Goal: Navigation & Orientation: Understand site structure

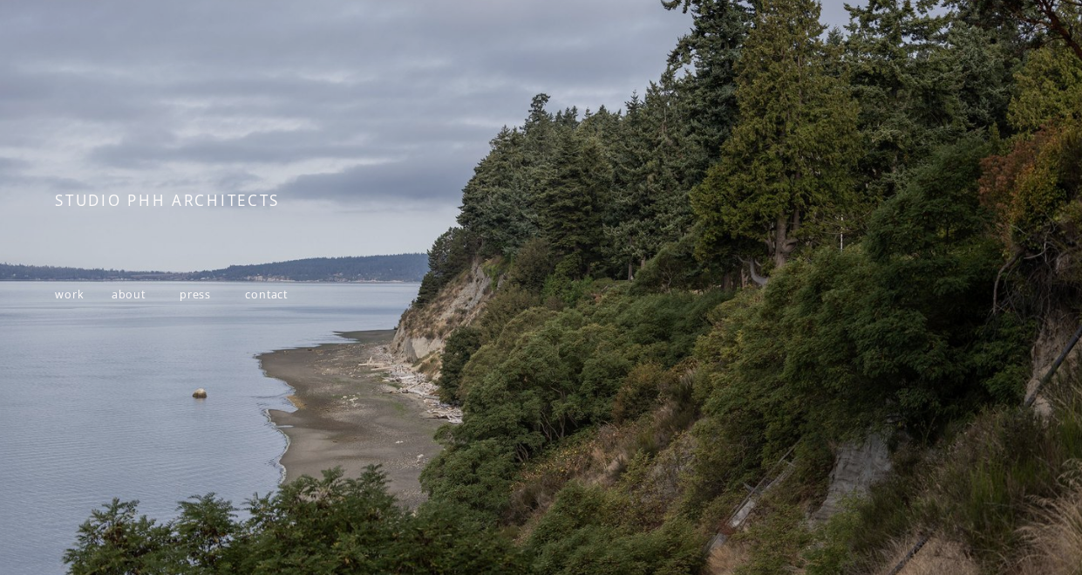
scroll to position [103, 0]
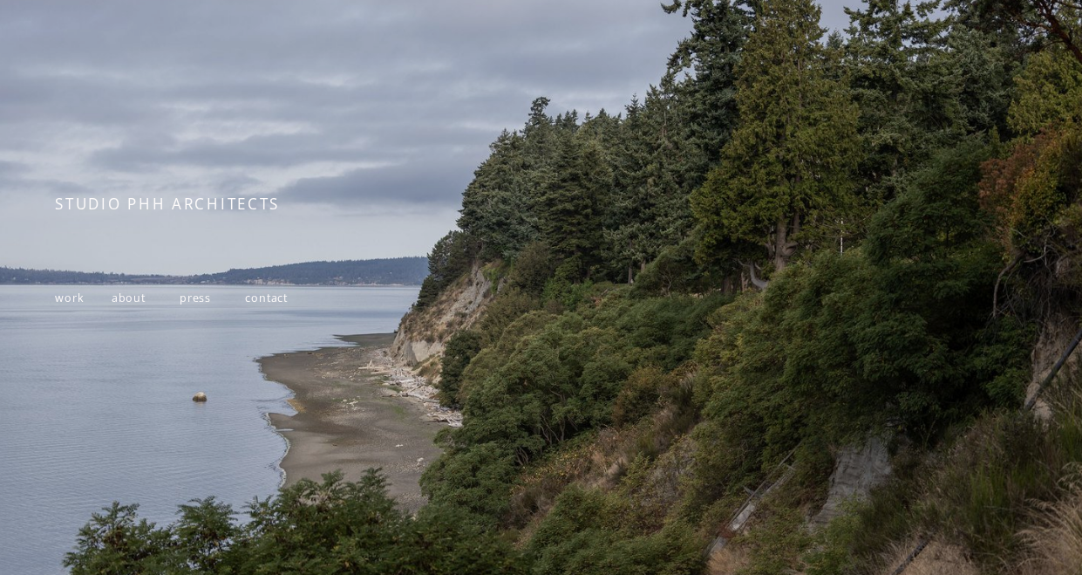
click at [274, 305] on span "contact" at bounding box center [266, 297] width 43 height 15
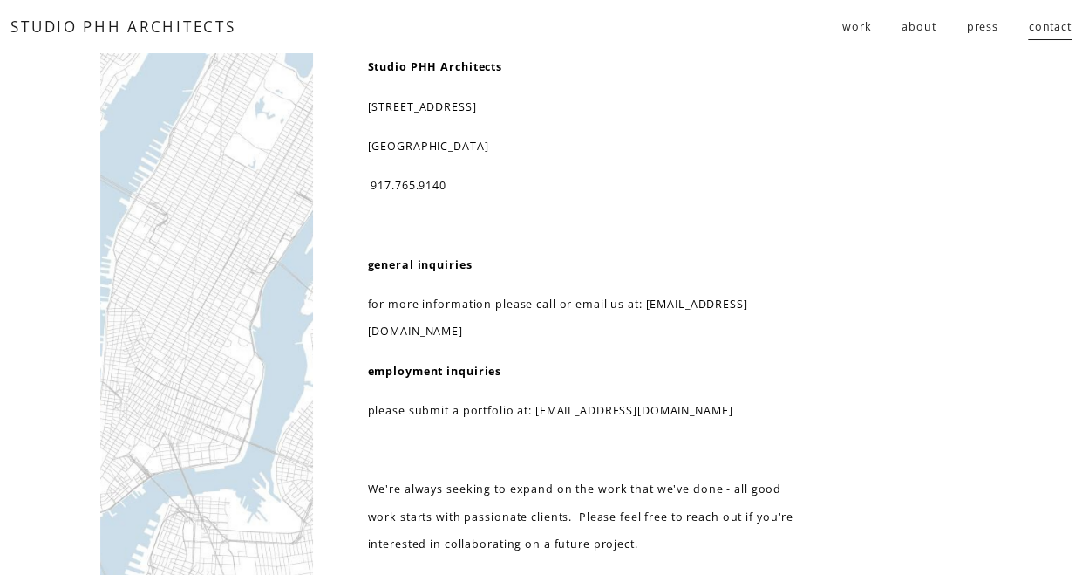
click at [844, 29] on span "work" at bounding box center [858, 26] width 30 height 27
click at [0, 0] on span "follies" at bounding box center [0, 0] width 0 height 0
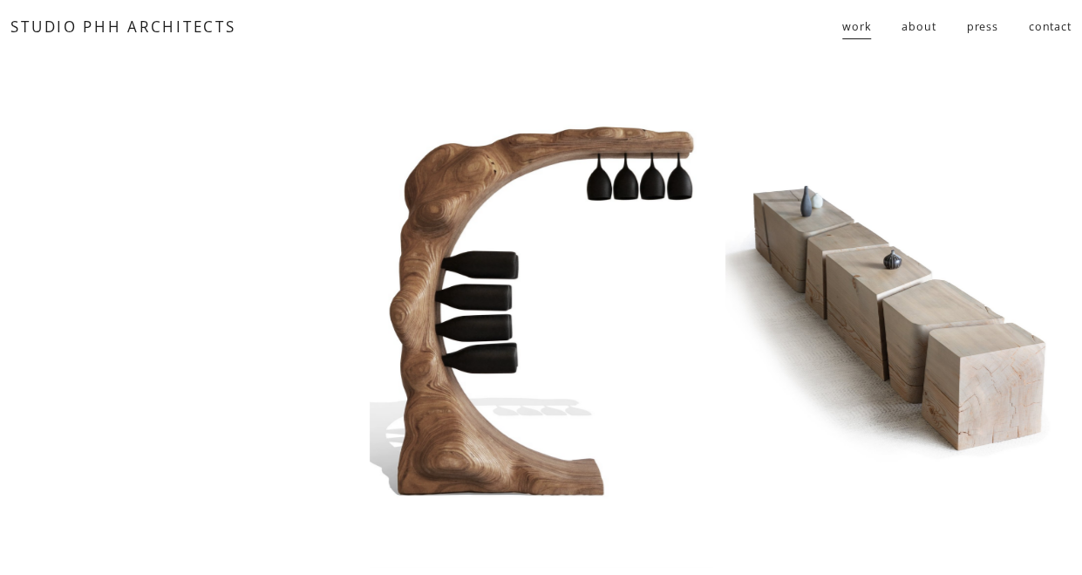
click at [932, 27] on link "about" at bounding box center [919, 27] width 34 height 30
